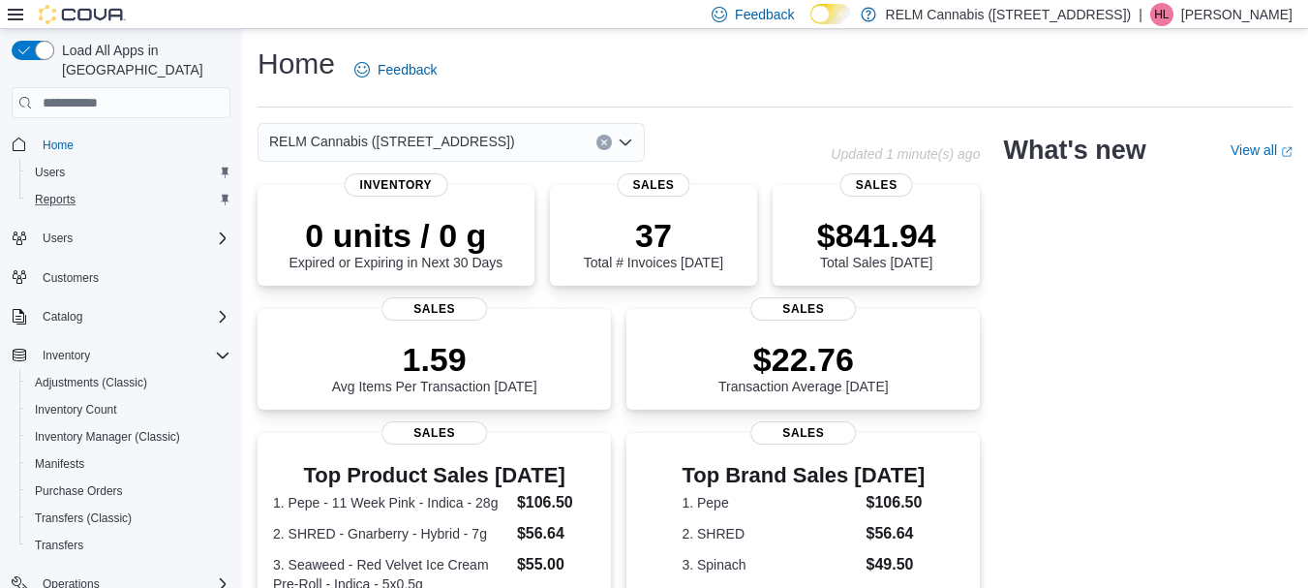
click at [107, 188] on div "Reports" at bounding box center [128, 199] width 203 height 23
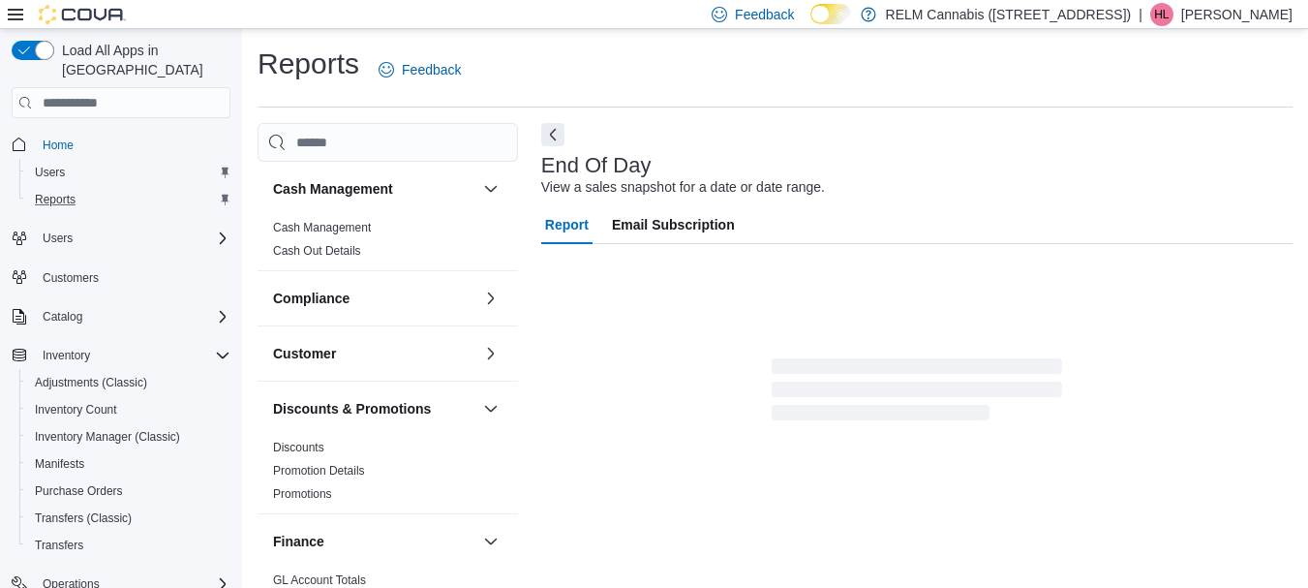
scroll to position [31, 0]
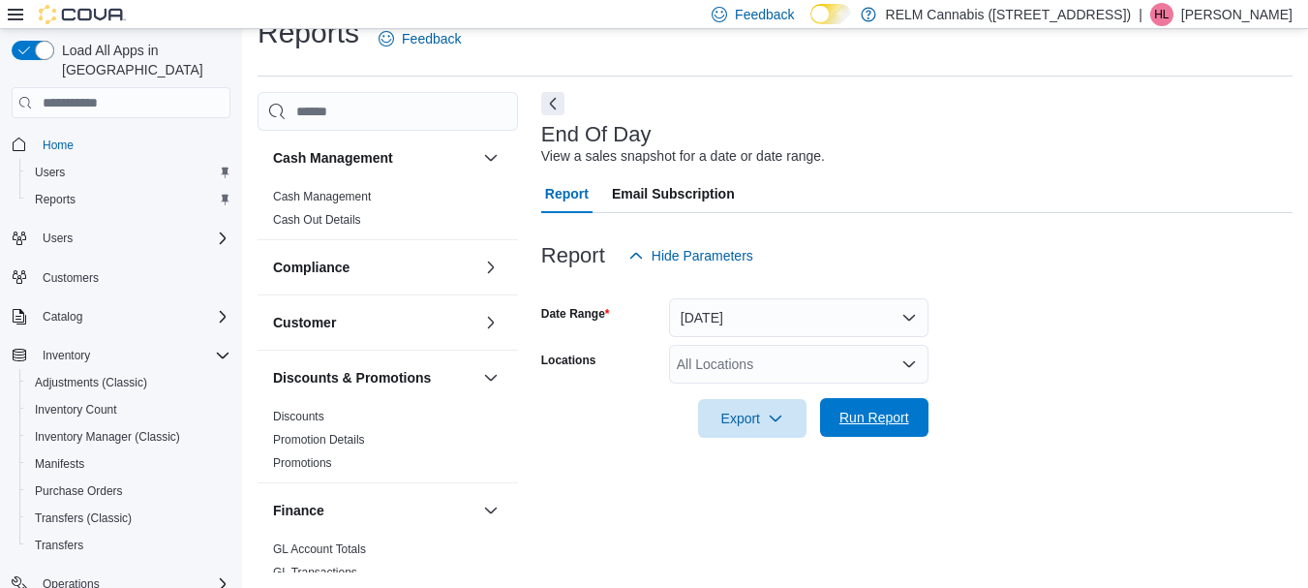
click at [863, 422] on span "Run Report" at bounding box center [875, 417] width 70 height 19
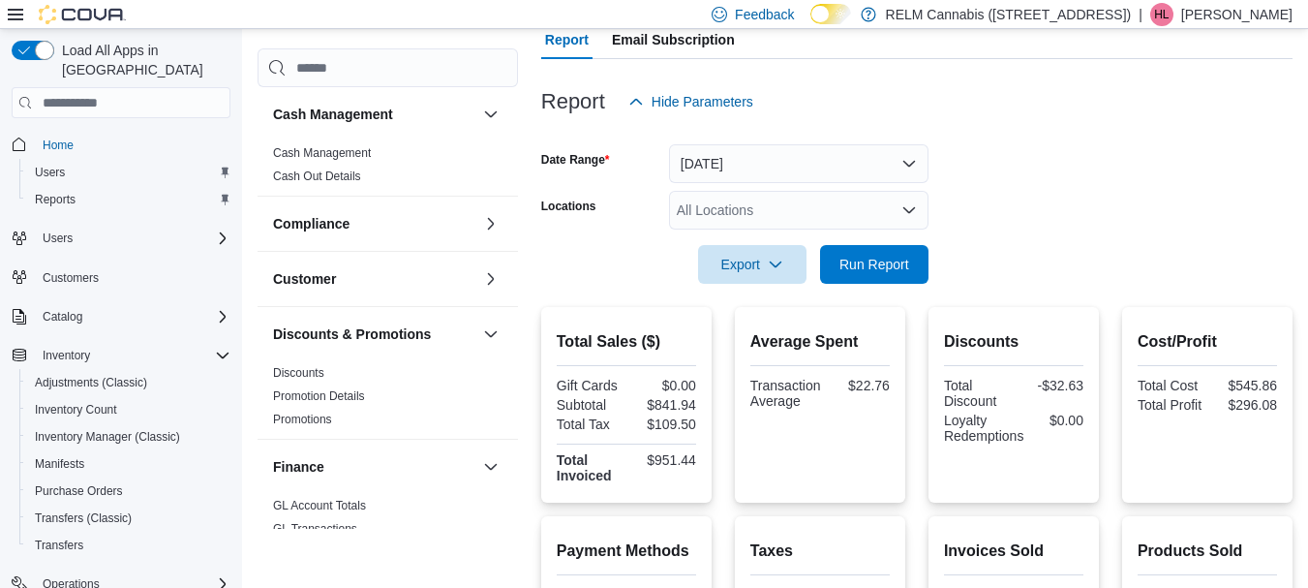
scroll to position [184, 0]
